Goal: Find specific page/section: Find specific page/section

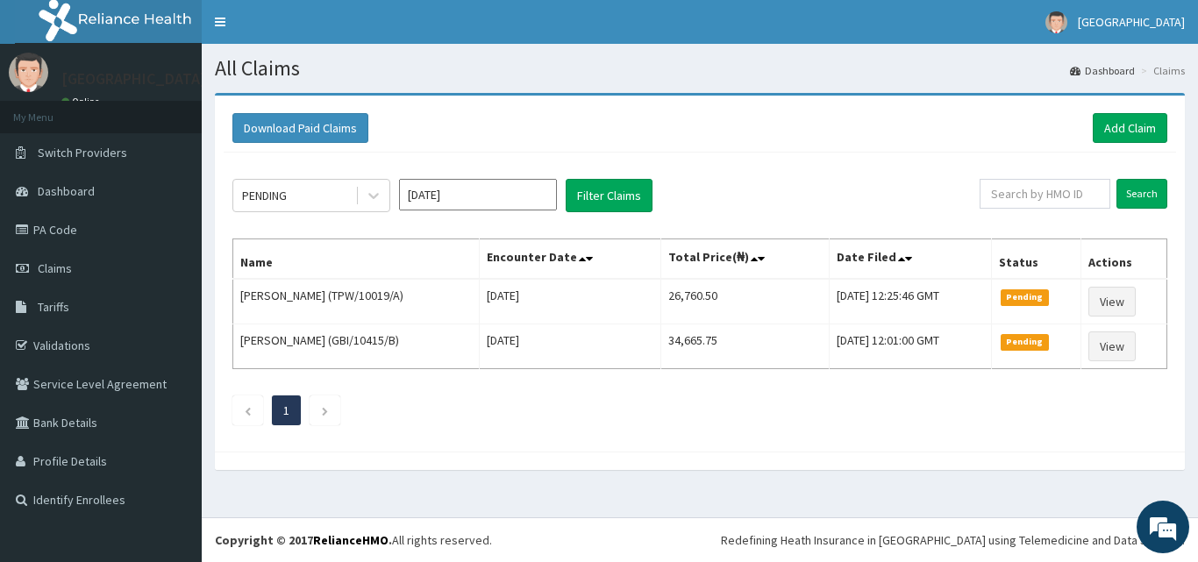
click at [103, 224] on link "PA Code" at bounding box center [101, 229] width 202 height 39
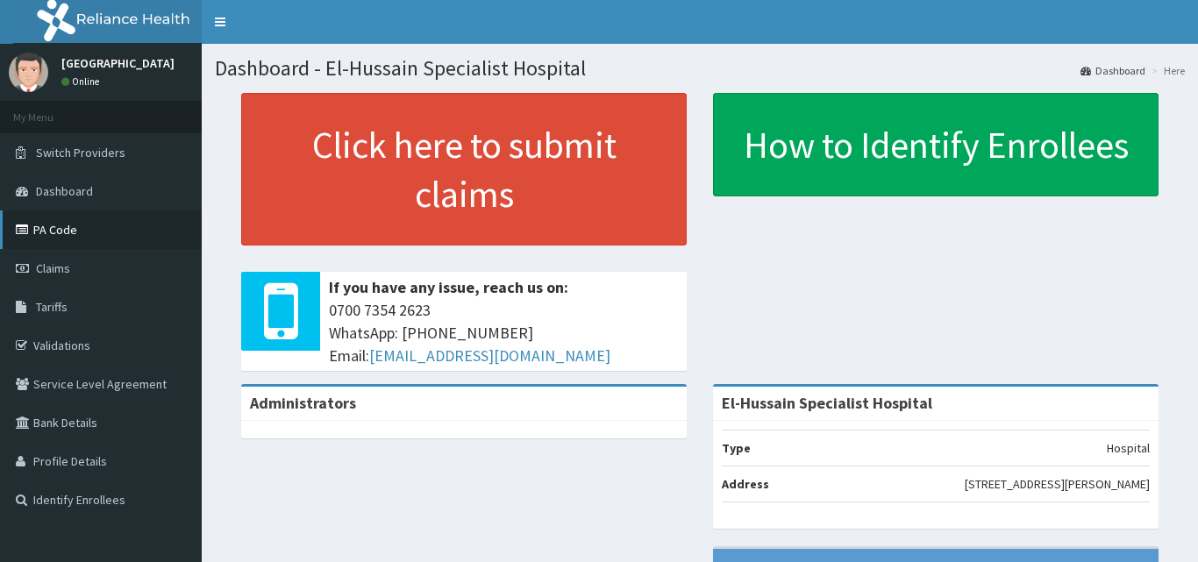
click at [39, 217] on link "PA Code" at bounding box center [101, 229] width 202 height 39
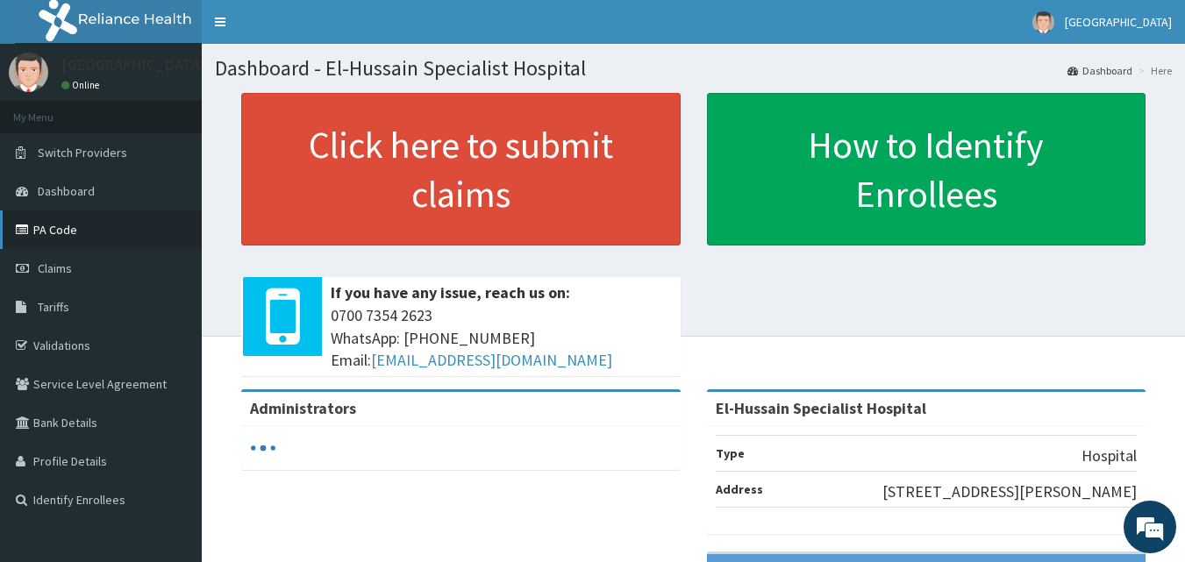
click at [61, 224] on link "PA Code" at bounding box center [101, 229] width 202 height 39
click at [66, 231] on link "PA Code" at bounding box center [101, 229] width 202 height 39
click at [77, 232] on link "PA Code" at bounding box center [101, 229] width 202 height 39
